Goal: Go to known website: Go to known website

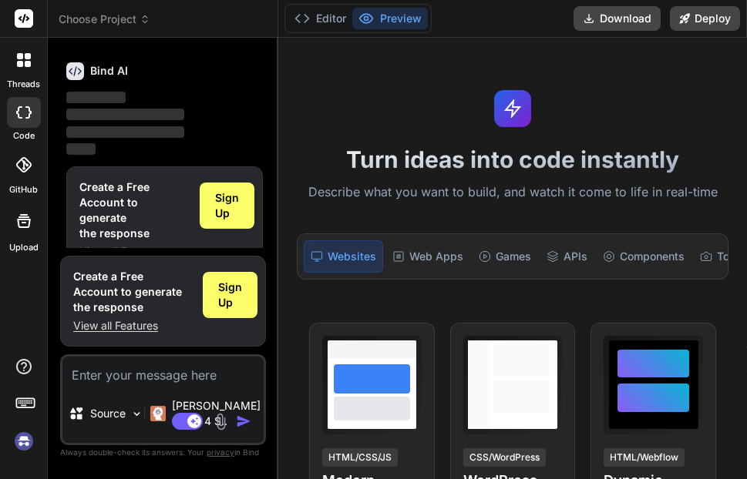
scroll to position [123, 0]
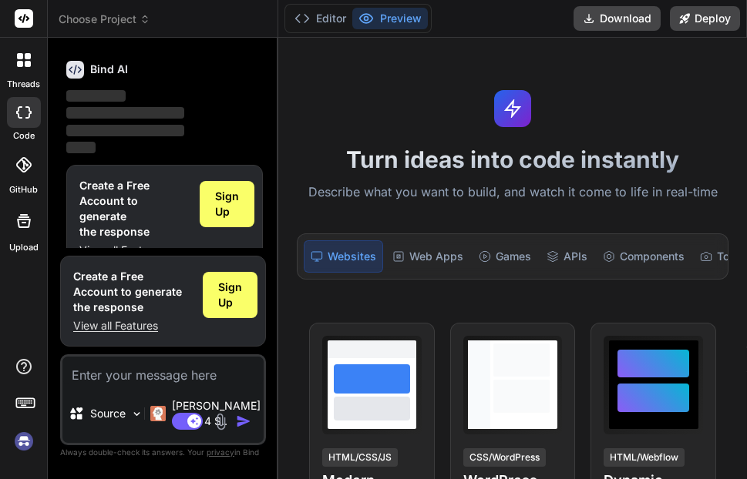
click at [409, 17] on button "Preview" at bounding box center [390, 19] width 76 height 22
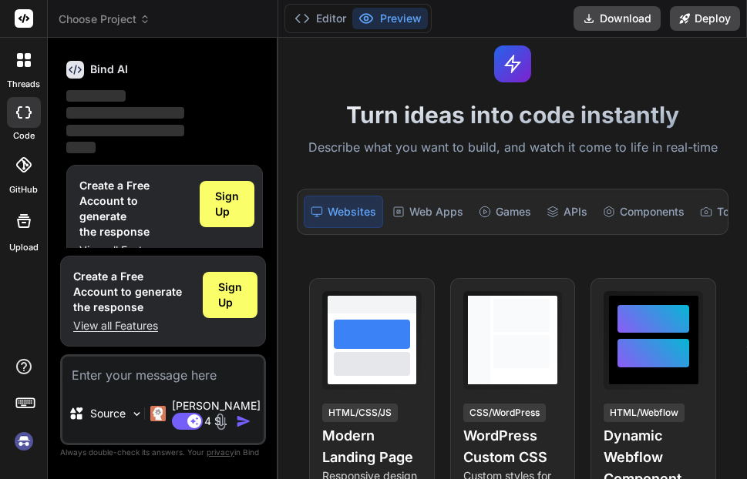
scroll to position [0, 0]
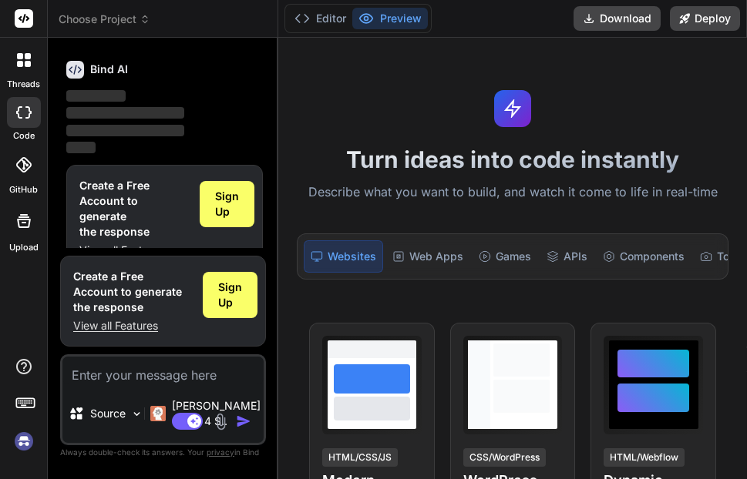
click at [81, 68] on icon at bounding box center [75, 70] width 18 height 18
click at [123, 126] on span "‌" at bounding box center [125, 131] width 118 height 12
click at [14, 104] on div at bounding box center [24, 112] width 34 height 31
click at [19, 61] on icon at bounding box center [20, 64] width 6 height 6
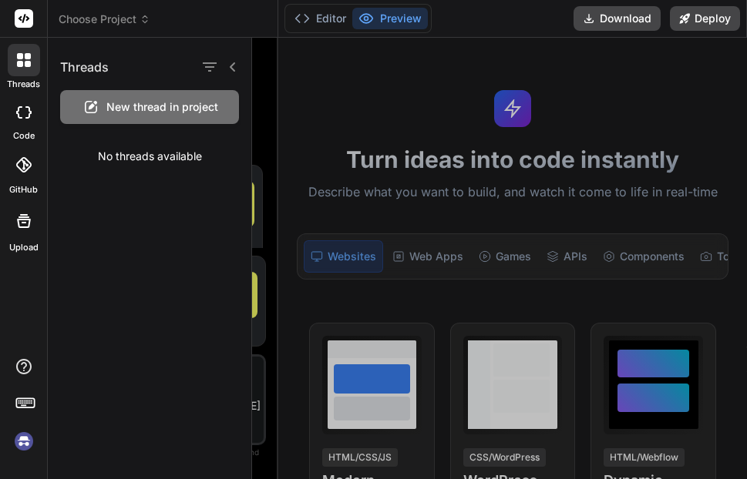
click at [19, 61] on icon at bounding box center [20, 64] width 6 height 6
click at [27, 23] on rect at bounding box center [24, 18] width 19 height 19
click at [21, 114] on icon at bounding box center [23, 112] width 15 height 12
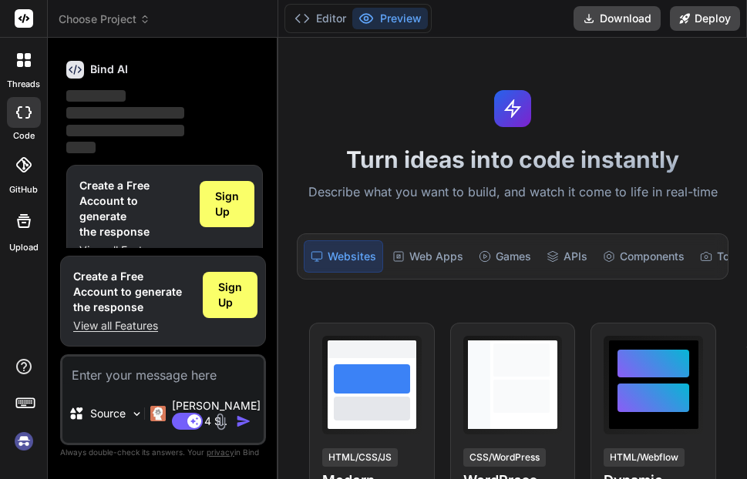
click at [21, 115] on icon at bounding box center [23, 112] width 15 height 12
type textarea "x"
click at [426, 254] on div "Web Apps" at bounding box center [427, 257] width 83 height 32
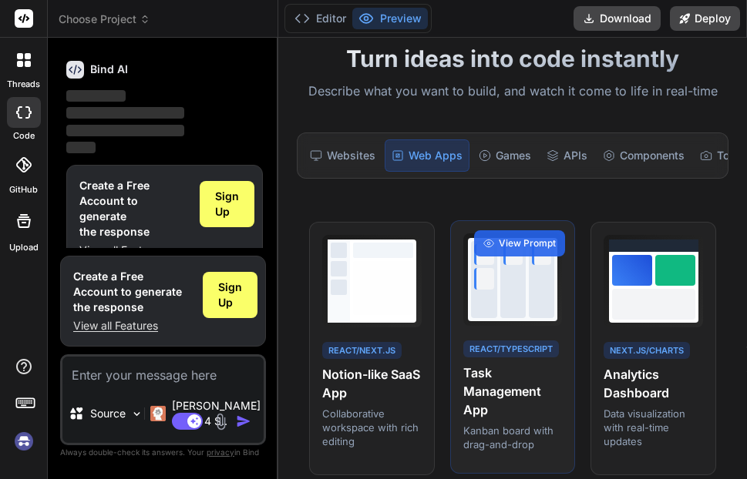
scroll to position [77, 0]
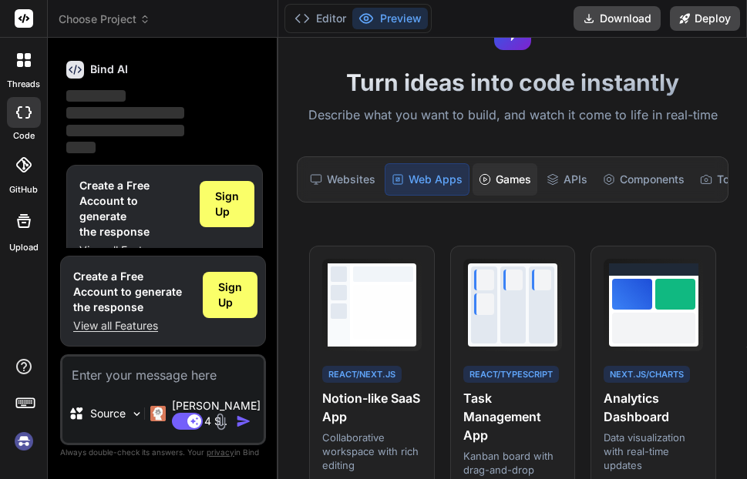
click at [508, 184] on div "Games" at bounding box center [505, 179] width 65 height 32
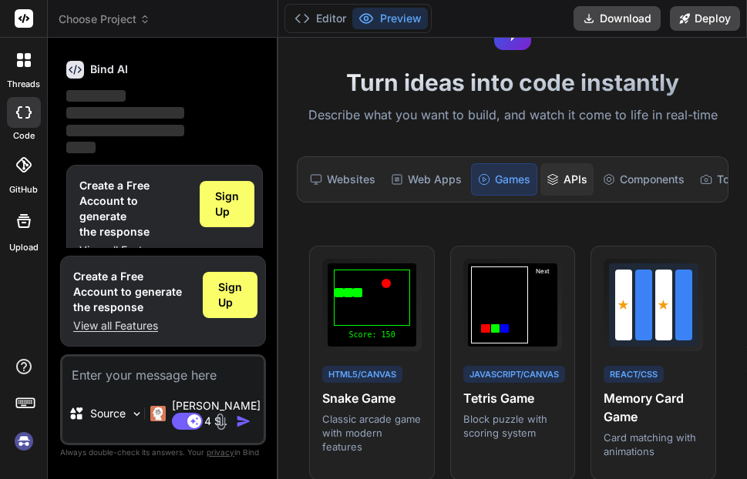
click at [584, 177] on div "APIs" at bounding box center [566, 179] width 53 height 32
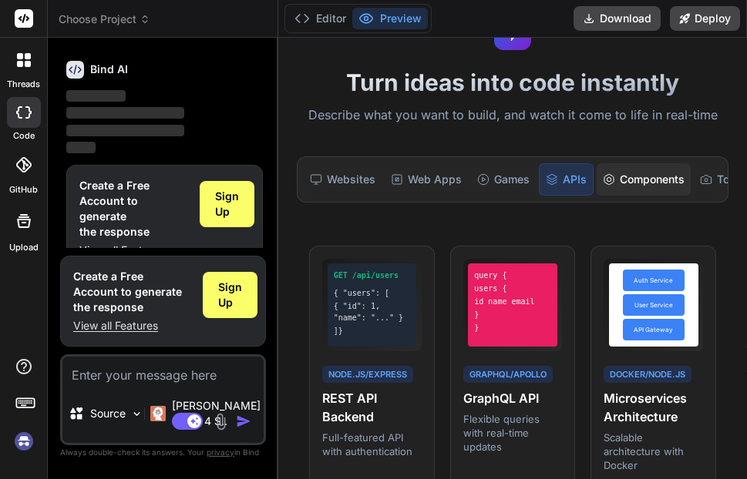
click at [617, 176] on div "Components" at bounding box center [644, 179] width 94 height 32
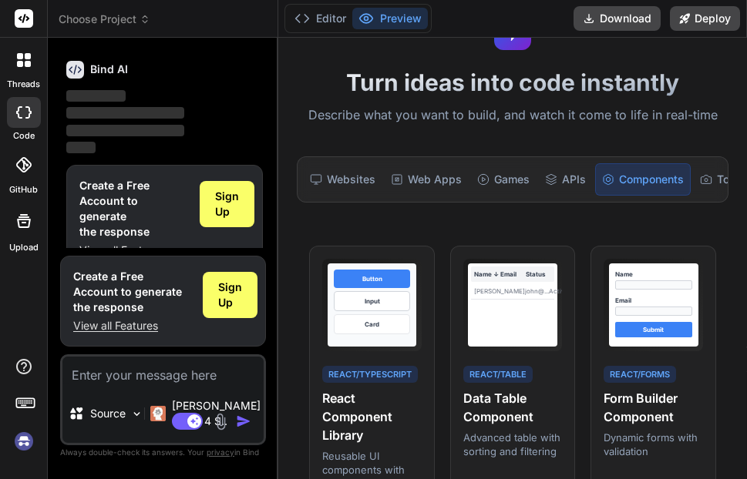
click at [584, 203] on div "Websites Web Apps Games APIs Components Tools Internal Tools" at bounding box center [513, 179] width 432 height 46
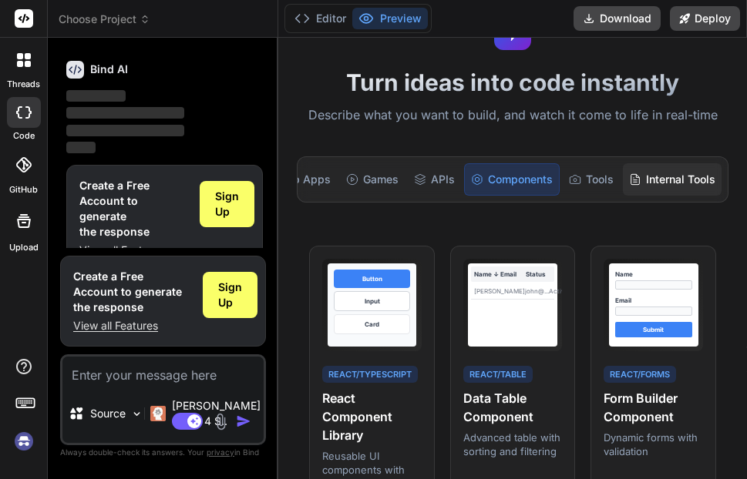
click at [681, 176] on div "Internal Tools" at bounding box center [672, 179] width 99 height 32
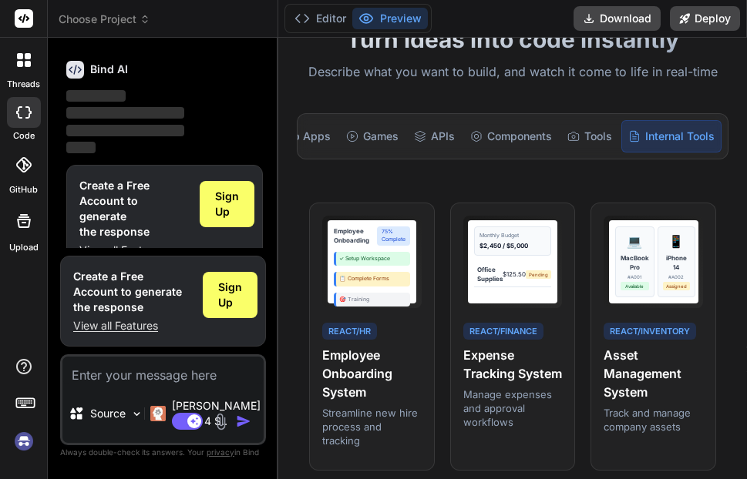
scroll to position [0, 0]
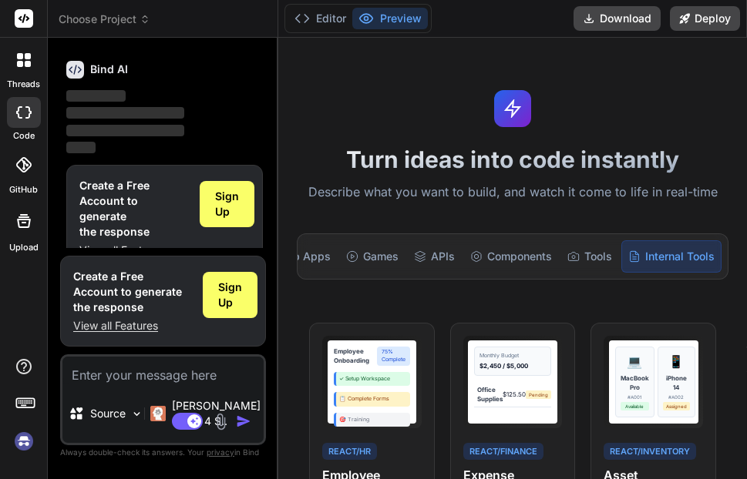
click at [19, 230] on icon at bounding box center [24, 221] width 19 height 19
